Goal: Information Seeking & Learning: Learn about a topic

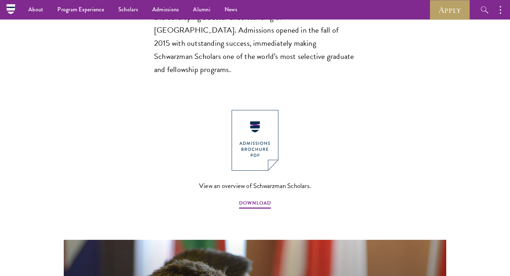
scroll to position [718, 0]
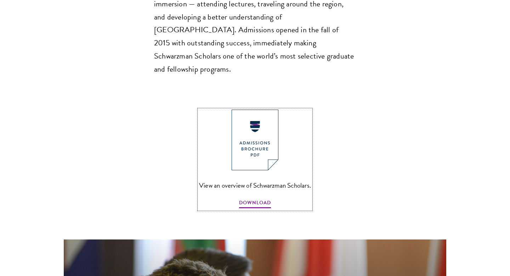
click at [259, 109] on img at bounding box center [255, 139] width 47 height 61
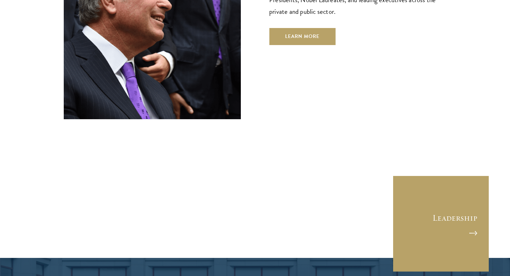
scroll to position [2733, 0]
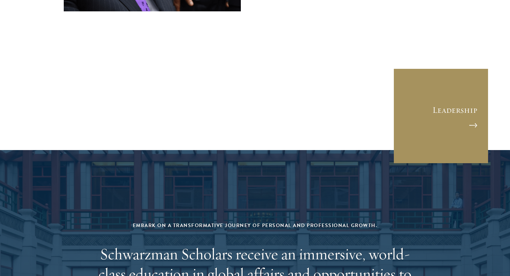
click at [473, 68] on link "Leadership" at bounding box center [441, 116] width 96 height 96
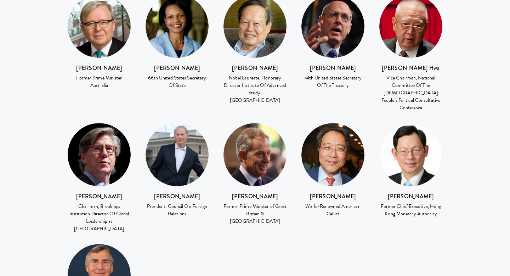
scroll to position [1060, 0]
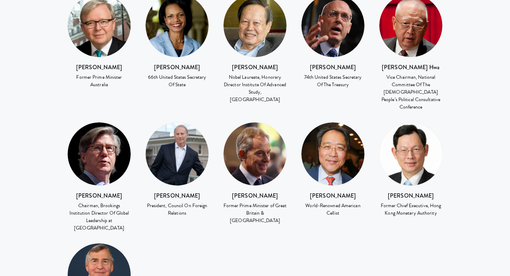
drag, startPoint x: 65, startPoint y: 170, endPoint x: 132, endPoint y: 180, distance: 67.6
click at [132, 180] on div "John Thornton Chairman, Brookings Institution Director Of Global Leadership at …" at bounding box center [99, 182] width 78 height 121
click at [135, 185] on div "John Thornton Chairman, Brookings Institution Director Of Global Leadership at …" at bounding box center [99, 182] width 78 height 121
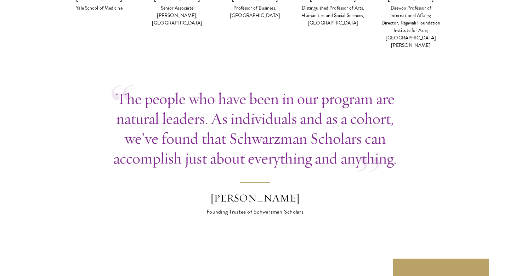
scroll to position [2060, 0]
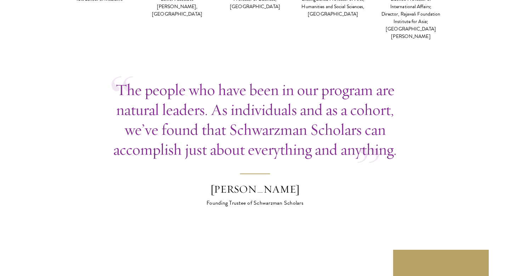
drag, startPoint x: 210, startPoint y: 38, endPoint x: 198, endPoint y: 49, distance: 16.3
click at [205, 80] on p "The people who have been in our program are natural leaders. As individuals and…" at bounding box center [255, 119] width 287 height 79
click at [141, 139] on section "The people who have been in our program are natural leaders. As individuals and…" at bounding box center [255, 184] width 510 height 209
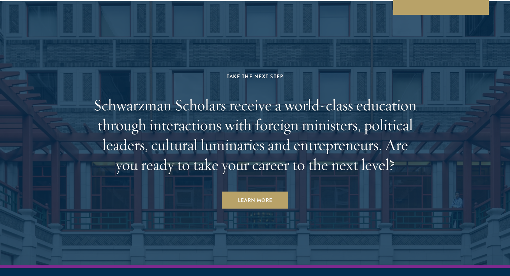
scroll to position [2449, 0]
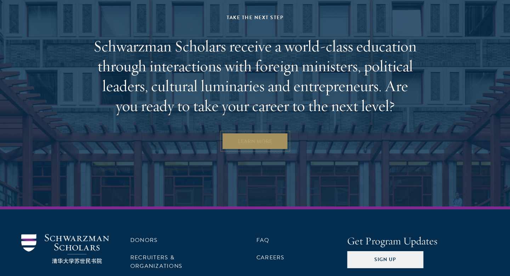
click at [249, 132] on link "Learn More" at bounding box center [255, 140] width 66 height 17
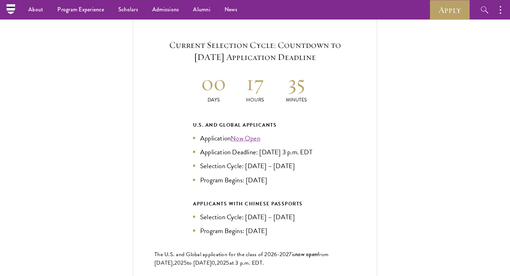
scroll to position [1515, 0]
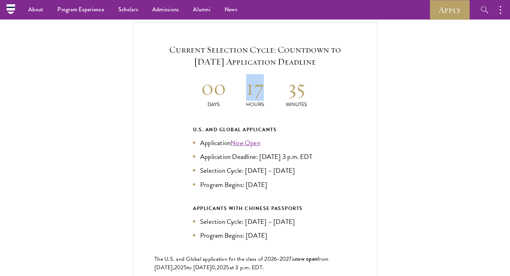
drag, startPoint x: 249, startPoint y: 73, endPoint x: 276, endPoint y: 73, distance: 26.2
click at [276, 74] on div "00 Days 17 Hours 35 Minutes" at bounding box center [255, 91] width 124 height 34
click at [329, 94] on div "Current Selection Cycle: Countdown to [DATE] Application Deadline 00 Days 17 Ho…" at bounding box center [255, 172] width 244 height 301
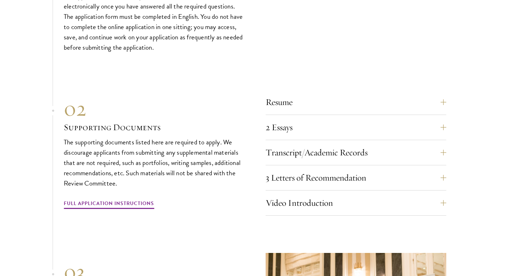
scroll to position [2310, 0]
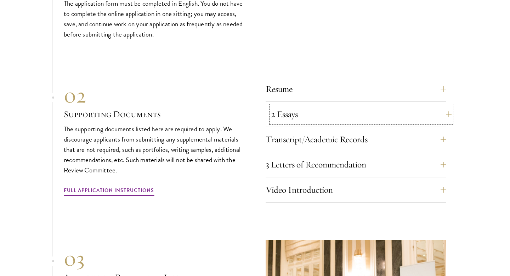
click at [445, 110] on button "2 Essays" at bounding box center [361, 114] width 181 height 17
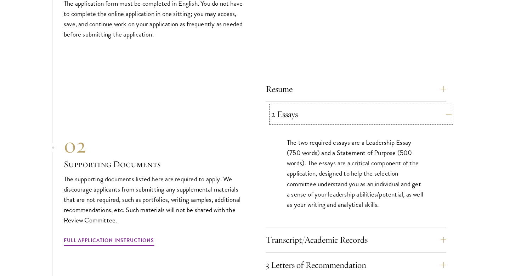
click at [448, 111] on button "2 Essays" at bounding box center [361, 114] width 181 height 17
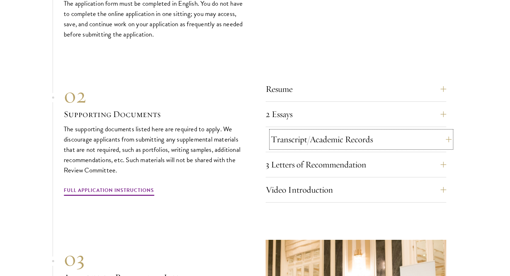
click at [443, 137] on button "Transcript/Academic Records" at bounding box center [361, 139] width 181 height 17
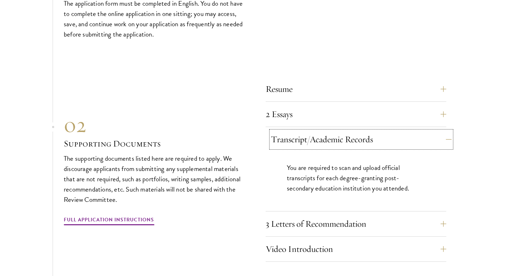
click at [443, 137] on button "Transcript/Academic Records" at bounding box center [361, 139] width 181 height 17
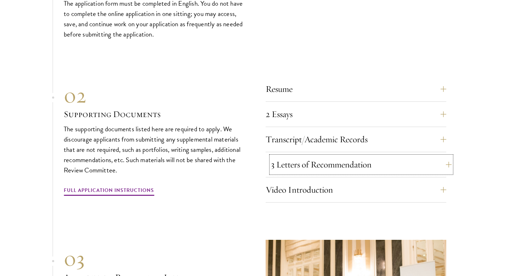
click at [440, 164] on button "3 Letters of Recommendation" at bounding box center [361, 164] width 181 height 17
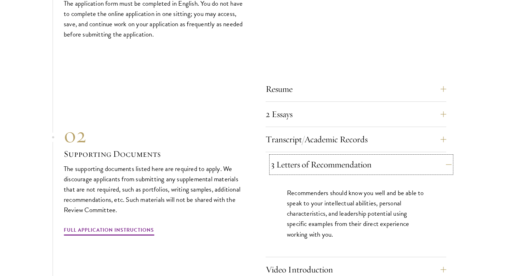
click at [440, 164] on button "3 Letters of Recommendation" at bounding box center [361, 164] width 181 height 17
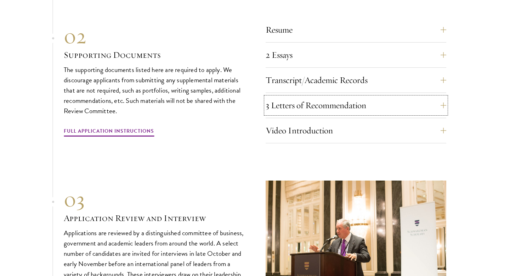
scroll to position [2369, 0]
click at [425, 130] on button "Video Introduction" at bounding box center [361, 130] width 181 height 17
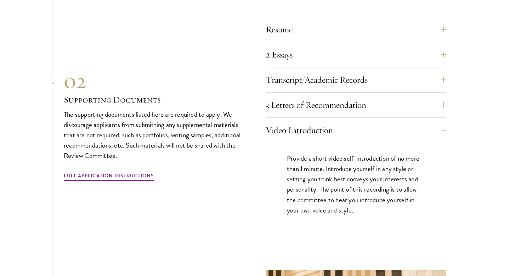
click at [424, 142] on div "Provide a short video self-introduction of no more than 1 minute. Introduce you…" at bounding box center [356, 187] width 181 height 90
click at [440, 126] on button "Video Introduction" at bounding box center [361, 130] width 181 height 17
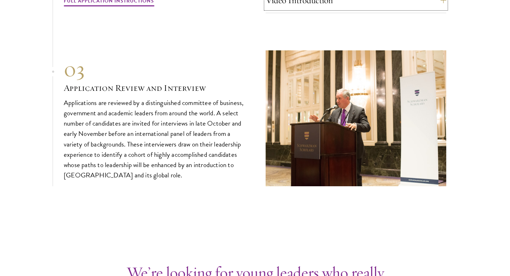
scroll to position [2500, 0]
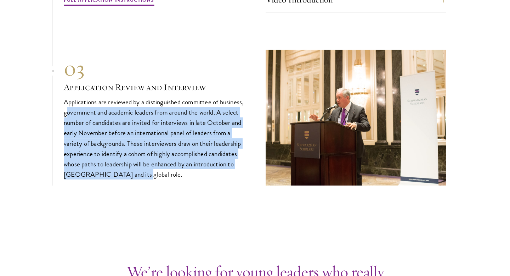
drag, startPoint x: 67, startPoint y: 113, endPoint x: 226, endPoint y: 169, distance: 169.0
click at [227, 169] on p "Applications are reviewed by a distinguished committee of business, government …" at bounding box center [154, 138] width 181 height 83
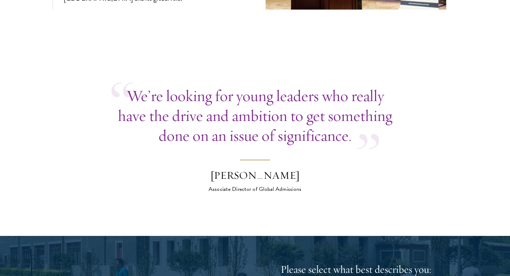
scroll to position [2676, 0]
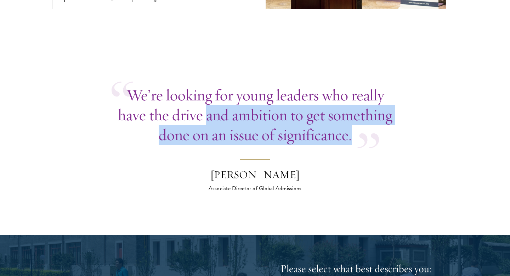
drag, startPoint x: 206, startPoint y: 109, endPoint x: 355, endPoint y: 126, distance: 150.5
click at [355, 126] on p "We’re looking for young leaders who really have the drive and ambition to get s…" at bounding box center [255, 115] width 287 height 60
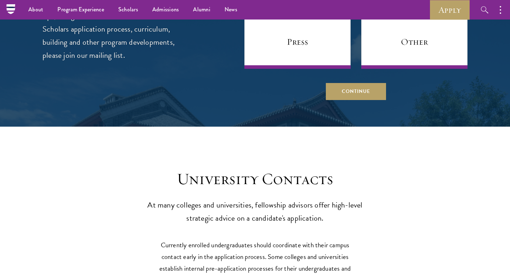
scroll to position [3008, 0]
